Goal: Task Accomplishment & Management: Use online tool/utility

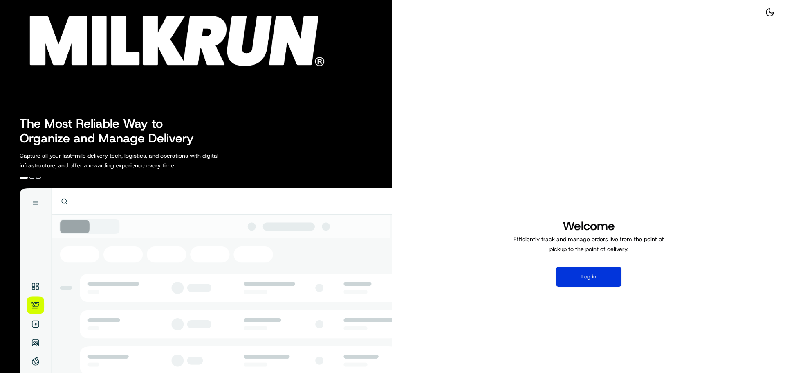
click at [586, 271] on button "Log in" at bounding box center [588, 277] width 65 height 20
